Goal: Transaction & Acquisition: Obtain resource

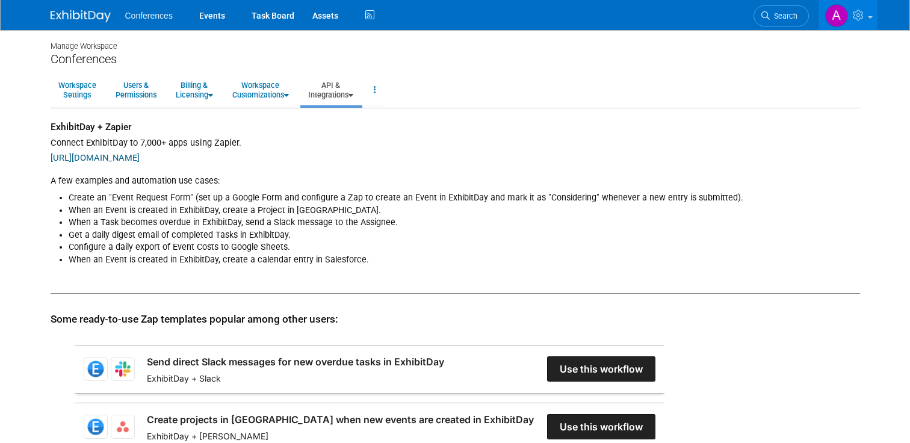
click at [152, 17] on span "Conferences" at bounding box center [149, 16] width 48 height 10
click at [217, 14] on link "Events" at bounding box center [212, 15] width 44 height 30
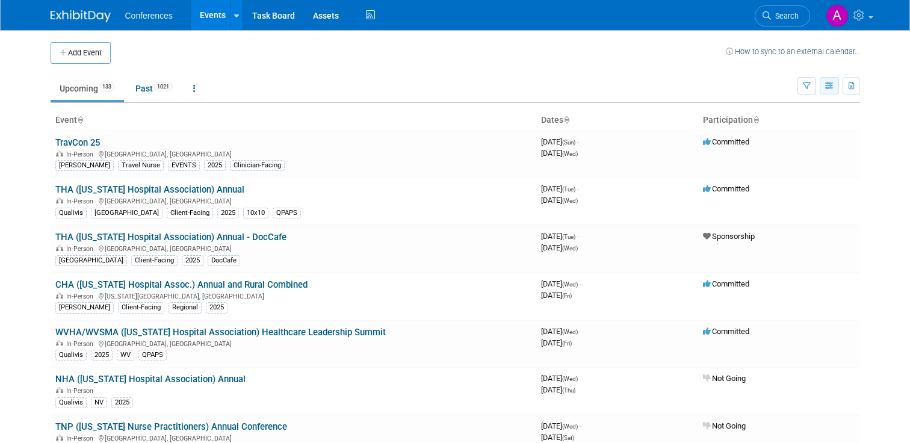
click at [825, 88] on icon "button" at bounding box center [829, 86] width 9 height 8
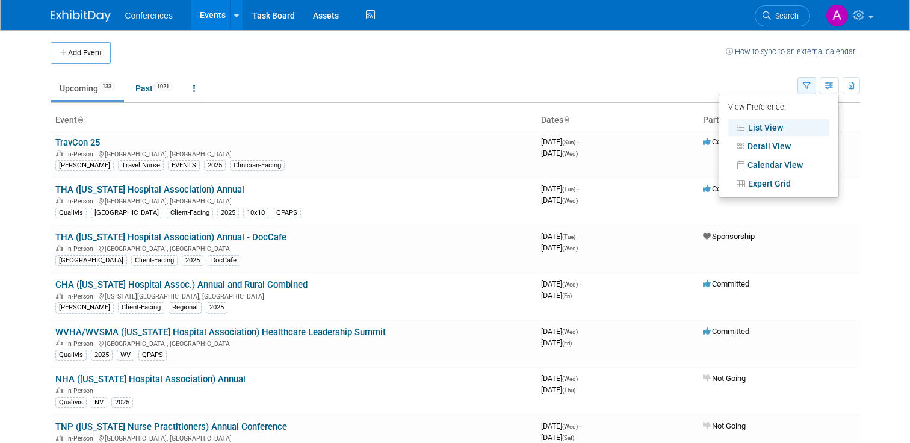
click at [801, 88] on button "button" at bounding box center [807, 85] width 19 height 17
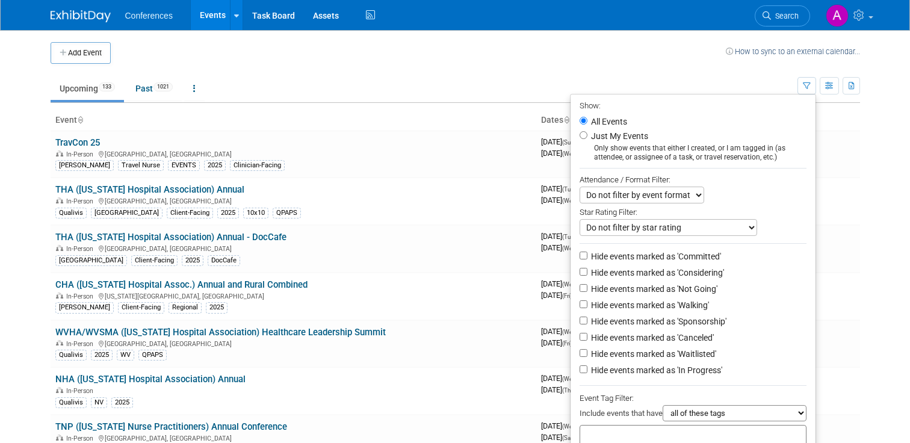
click at [708, 72] on td "Upcoming 133 Past 1021 All Events 1154 Past and Upcoming Grouped Annually Event…" at bounding box center [424, 83] width 747 height 39
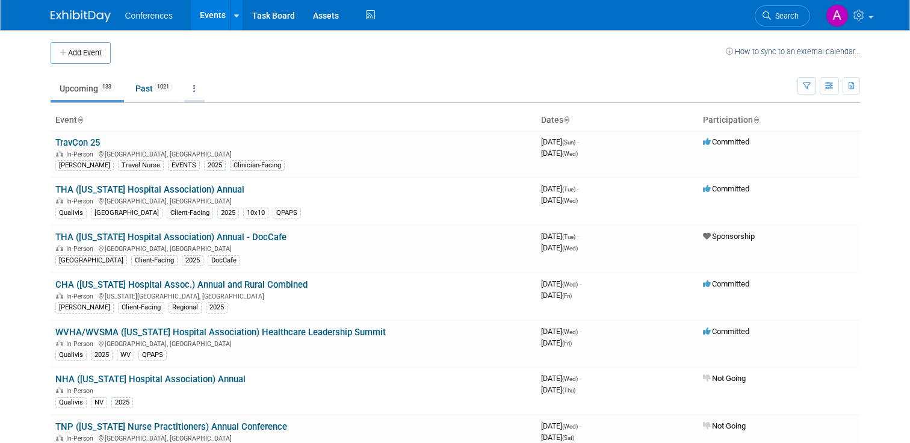
click at [196, 90] on link at bounding box center [194, 88] width 20 height 23
click at [809, 86] on icon "button" at bounding box center [807, 86] width 8 height 8
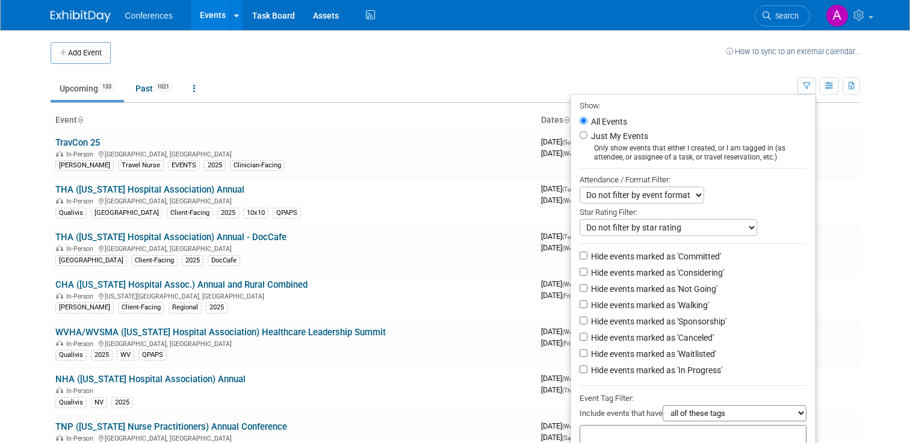
scroll to position [1, 0]
click at [762, 56] on td "How to sync to an external calendar..." at bounding box center [793, 52] width 134 height 22
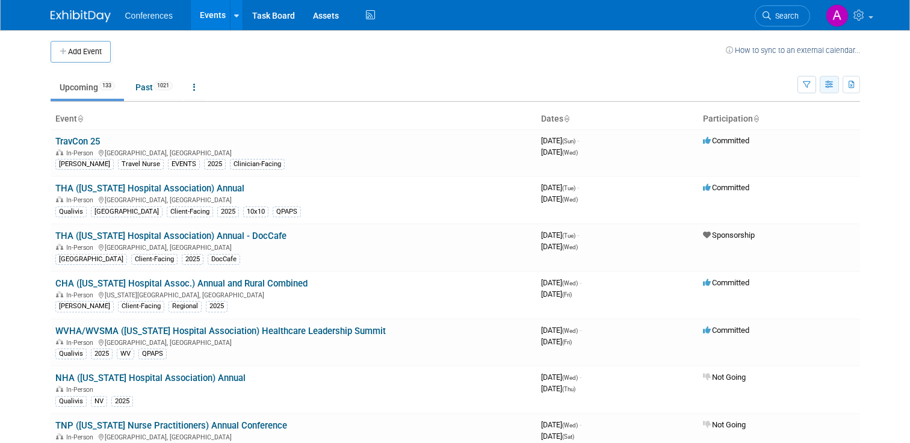
click at [834, 85] on button "button" at bounding box center [829, 84] width 19 height 17
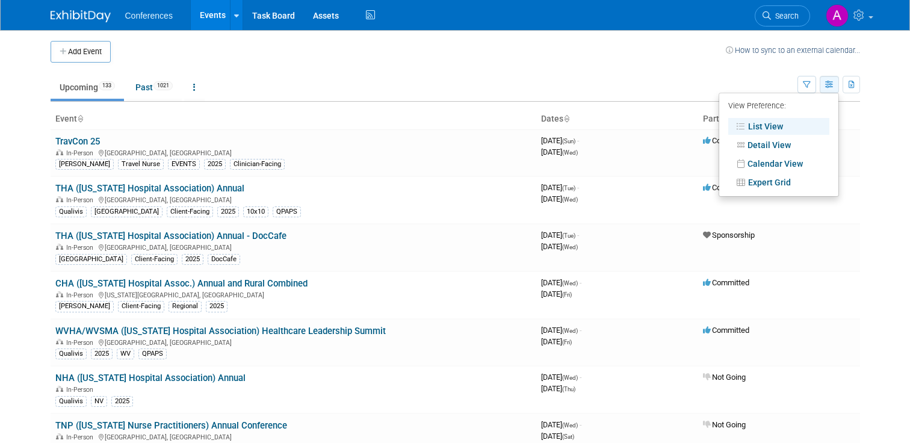
click at [834, 85] on button "button" at bounding box center [829, 84] width 19 height 17
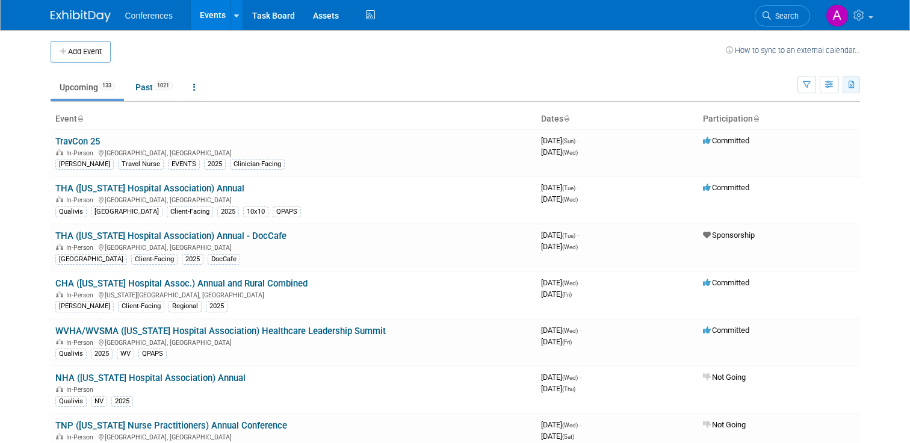
click at [853, 85] on icon "button" at bounding box center [852, 85] width 7 height 8
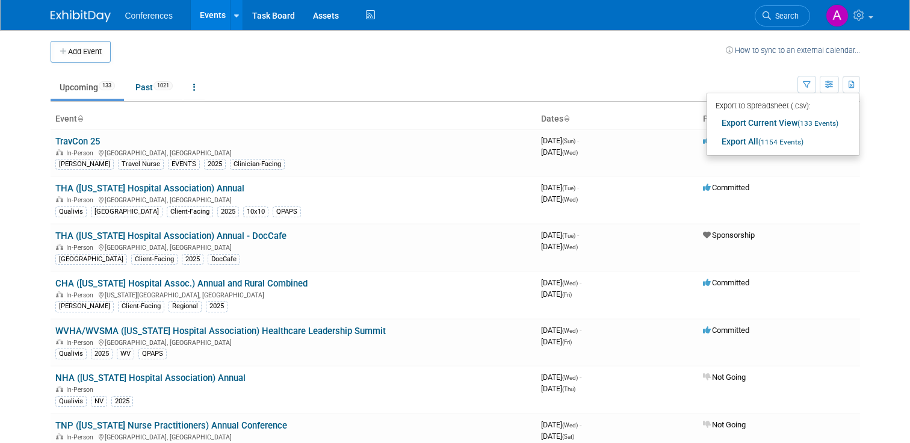
click at [662, 67] on td "Upcoming 133 Past 1021 All Events 1154 Past and Upcoming Grouped Annually Event…" at bounding box center [424, 82] width 747 height 39
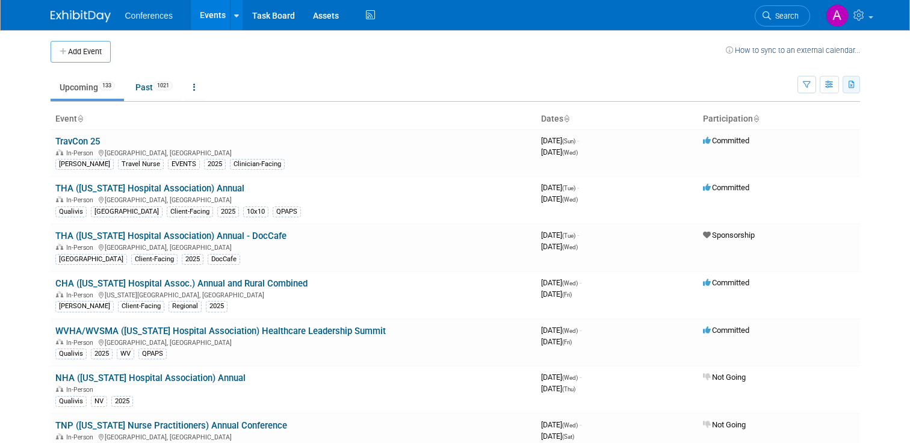
click at [852, 87] on button "button" at bounding box center [851, 84] width 17 height 17
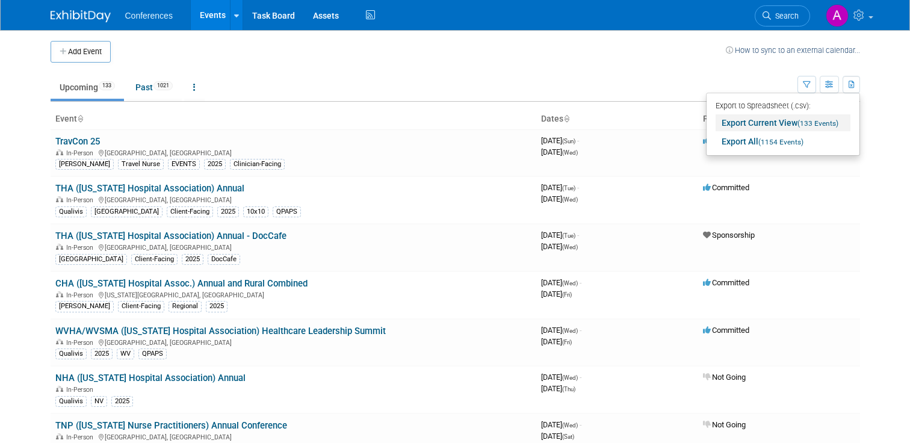
click at [793, 128] on link "Export Current View (133 Events)" at bounding box center [783, 122] width 135 height 17
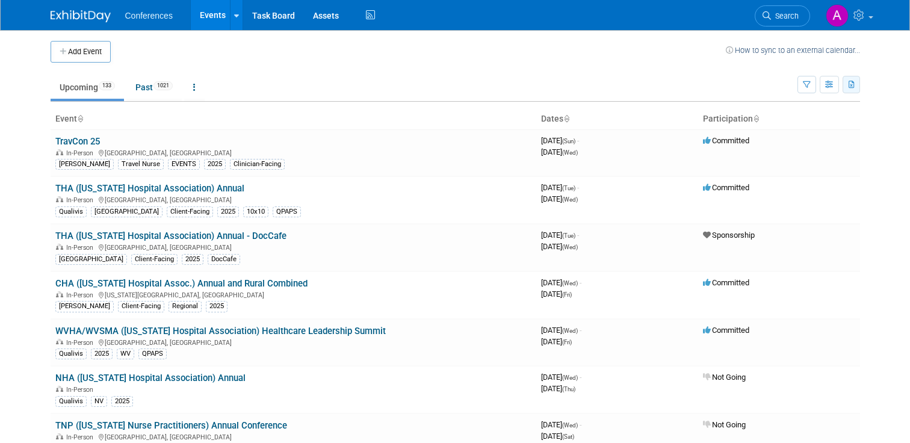
click at [846, 85] on button "button" at bounding box center [851, 84] width 17 height 17
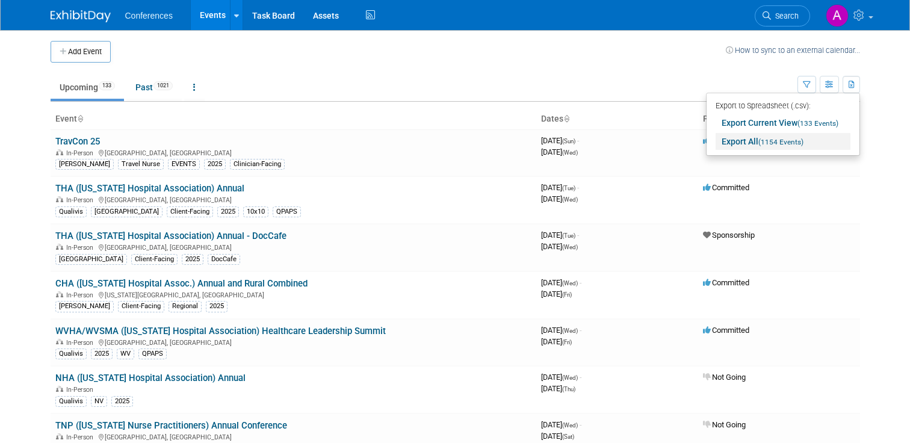
click at [774, 141] on span "(1154 Events)" at bounding box center [781, 142] width 45 height 8
